Goal: Transaction & Acquisition: Obtain resource

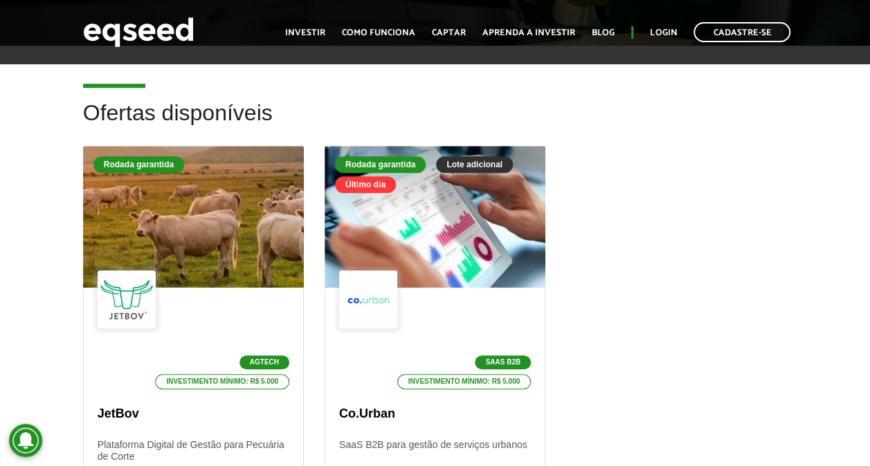
scroll to position [346, 0]
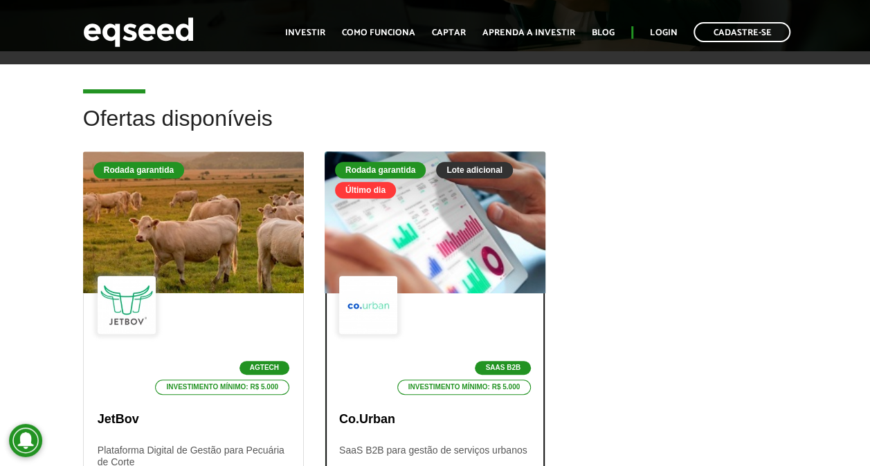
click at [364, 299] on div at bounding box center [368, 305] width 58 height 58
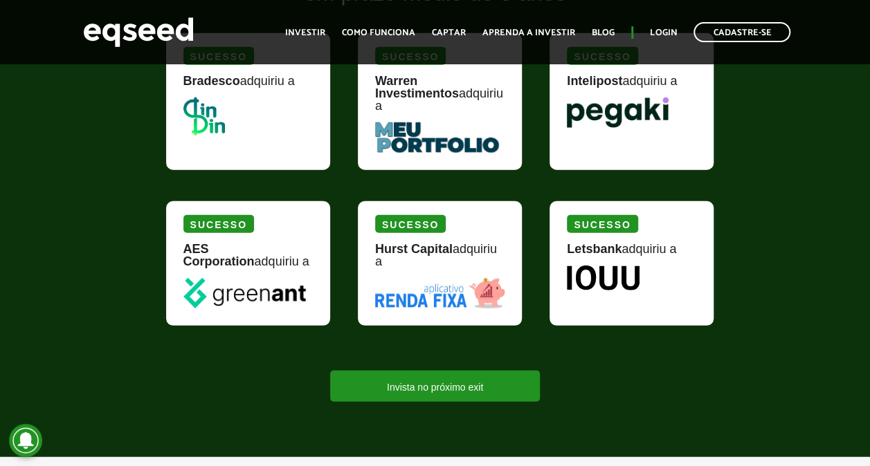
scroll to position [1799, 0]
